Goal: Find contact information: Find contact information

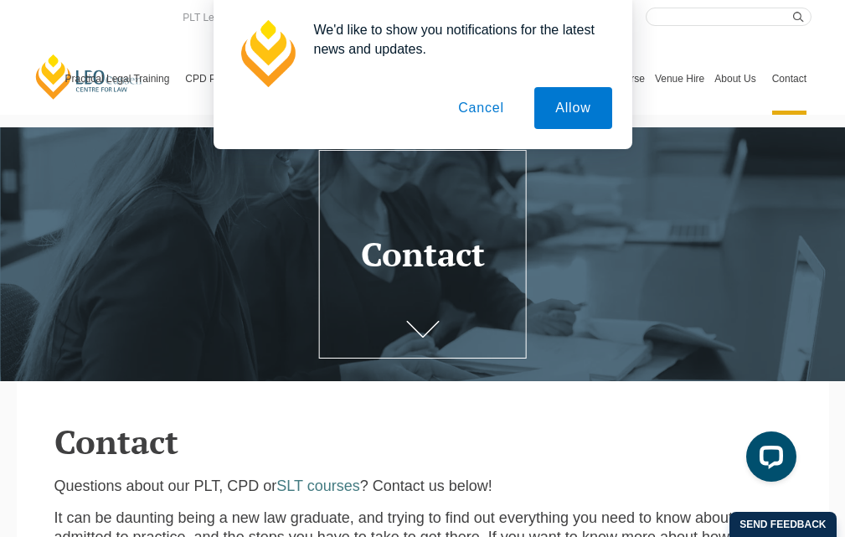
click at [505, 111] on button "Cancel" at bounding box center [481, 108] width 88 height 42
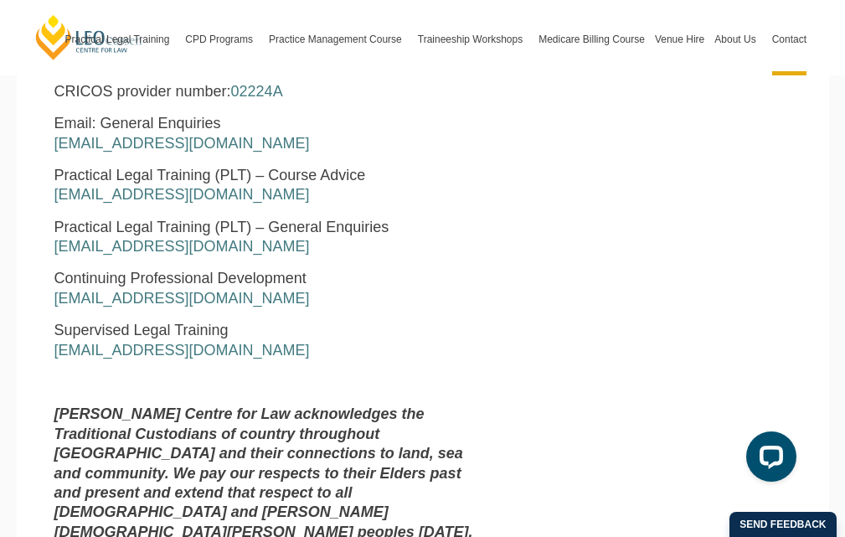
scroll to position [835, 0]
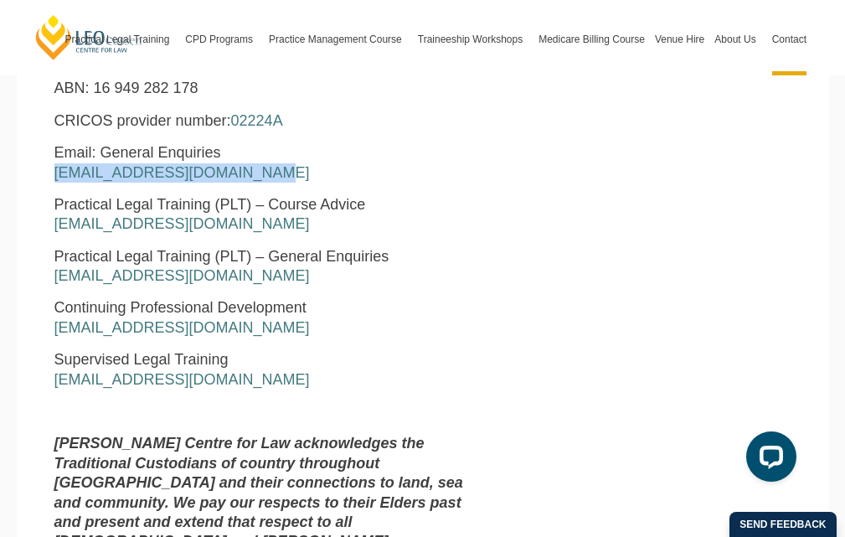
drag, startPoint x: 216, startPoint y: 178, endPoint x: 45, endPoint y: 182, distance: 170.9
click at [45, 182] on div "[PERSON_NAME] Centre for Law [STREET_ADDRESS][PERSON_NAME] Business Hours: [DAT…" at bounding box center [264, 218] width 445 height 731
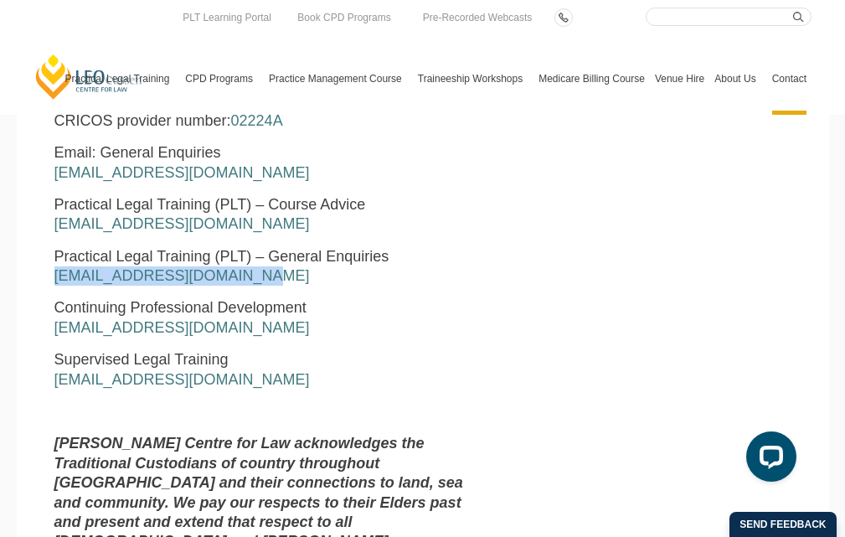
drag, startPoint x: 263, startPoint y: 276, endPoint x: 51, endPoint y: 285, distance: 212.1
click at [51, 285] on div "[PERSON_NAME] Centre for Law [STREET_ADDRESS][PERSON_NAME] Business Hours: [DAT…" at bounding box center [264, 218] width 445 height 731
copy link "[EMAIL_ADDRESS][DOMAIN_NAME]"
click at [470, 345] on div "[PERSON_NAME] Centre for Law [STREET_ADDRESS][PERSON_NAME] Business Hours: [DAT…" at bounding box center [264, 218] width 445 height 731
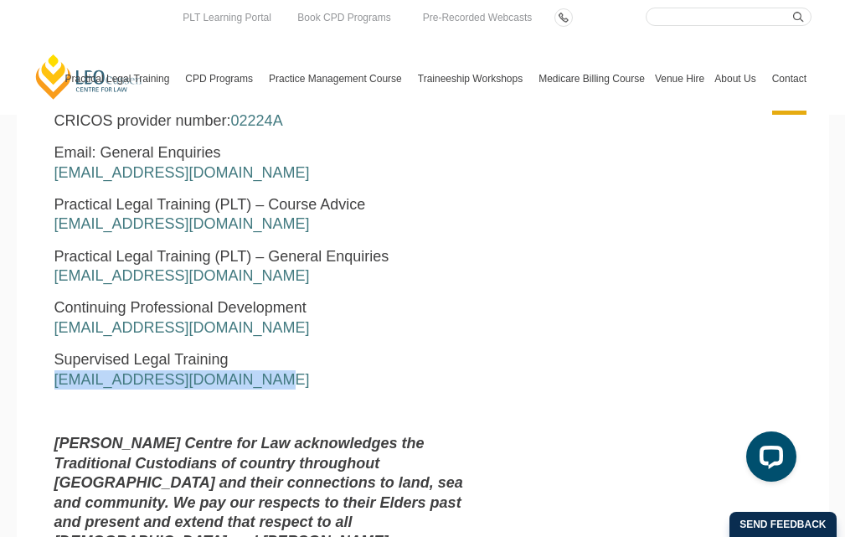
drag, startPoint x: 216, startPoint y: 388, endPoint x: 50, endPoint y: 393, distance: 165.9
click at [50, 393] on div "[PERSON_NAME] Centre for Law [STREET_ADDRESS][PERSON_NAME] Business Hours: [DAT…" at bounding box center [264, 218] width 445 height 731
